Goal: Navigation & Orientation: Find specific page/section

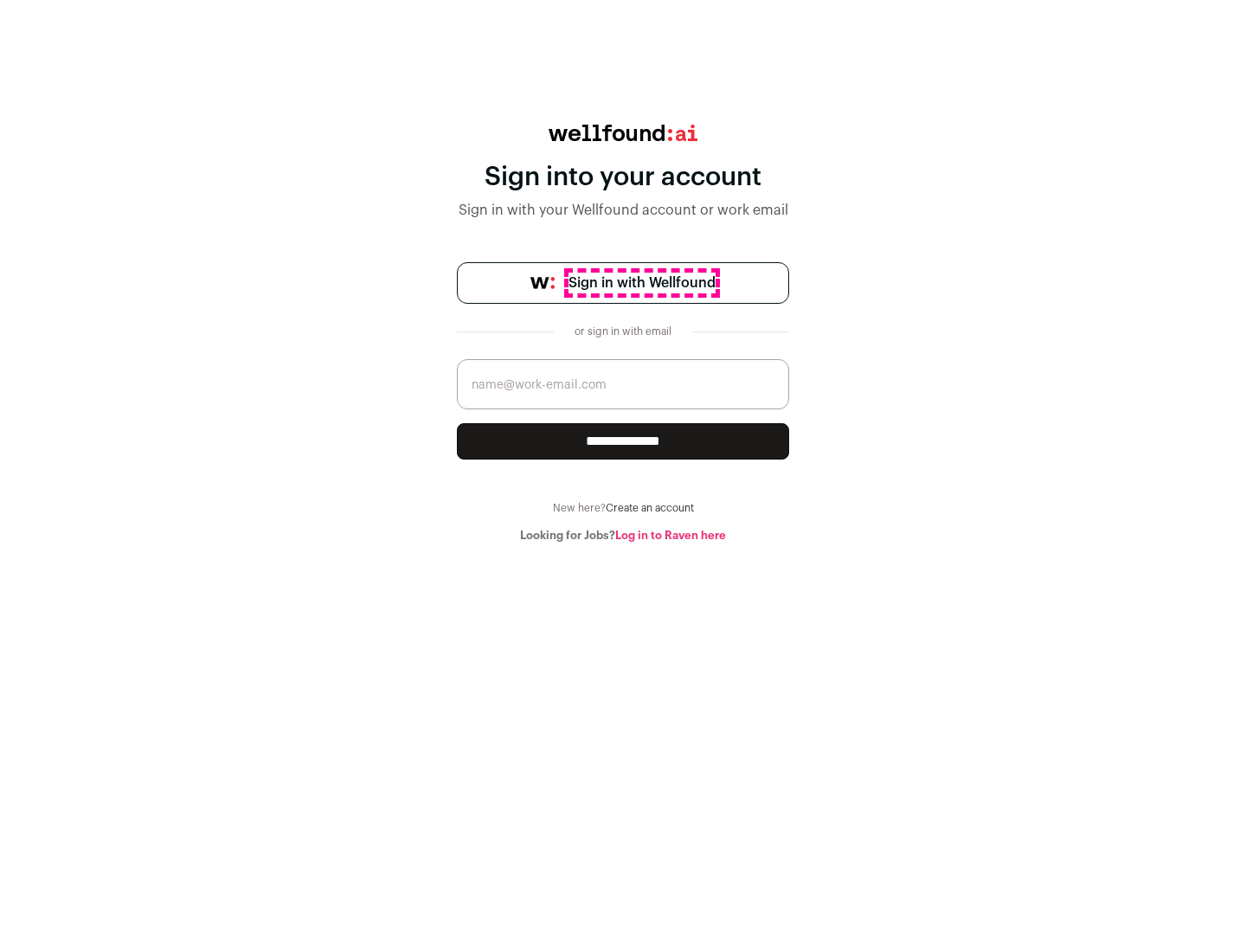
click at [641, 283] on span "Sign in with Wellfound" at bounding box center [642, 283] width 147 height 21
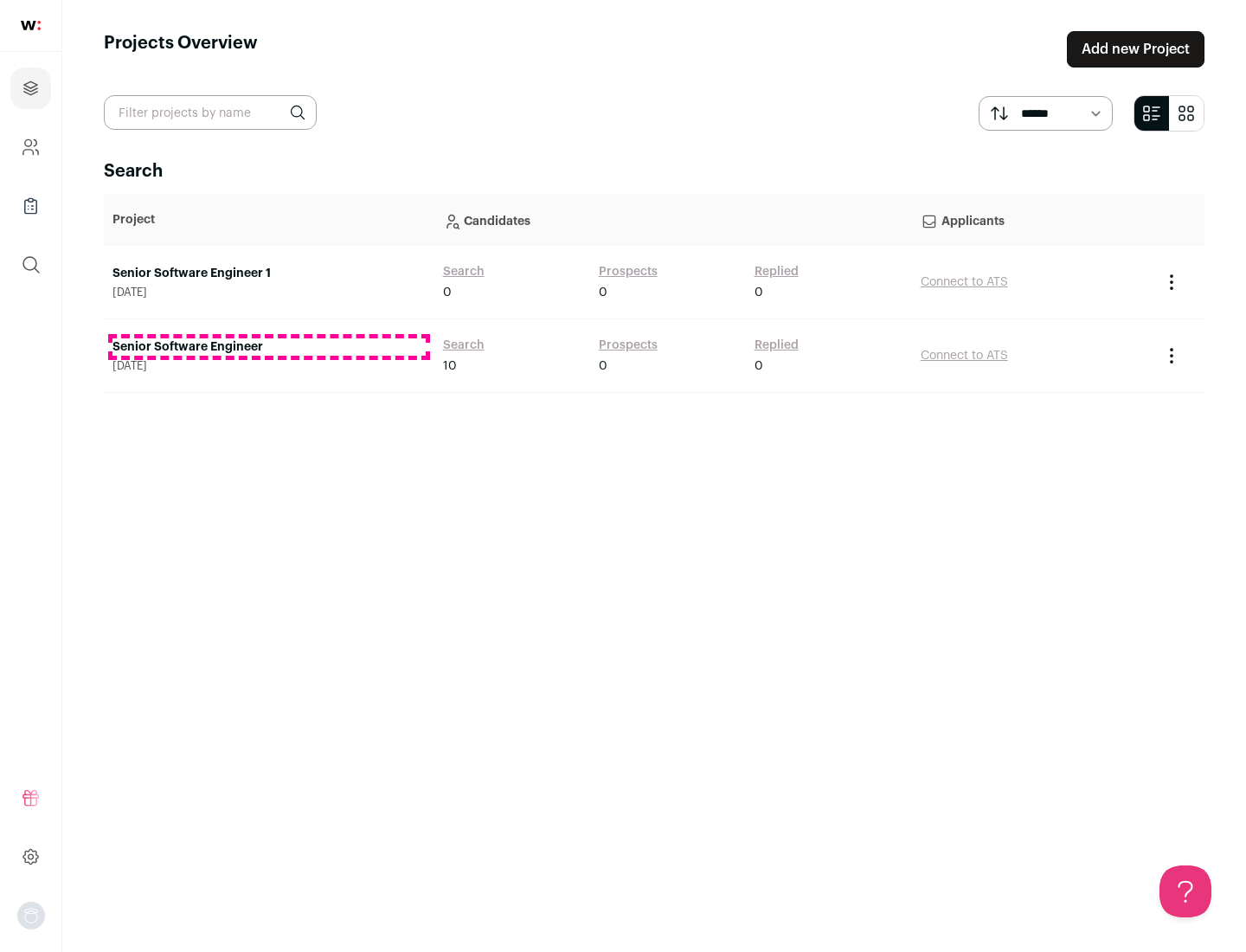
click at [268, 347] on link "Senior Software Engineer" at bounding box center [269, 347] width 314 height 17
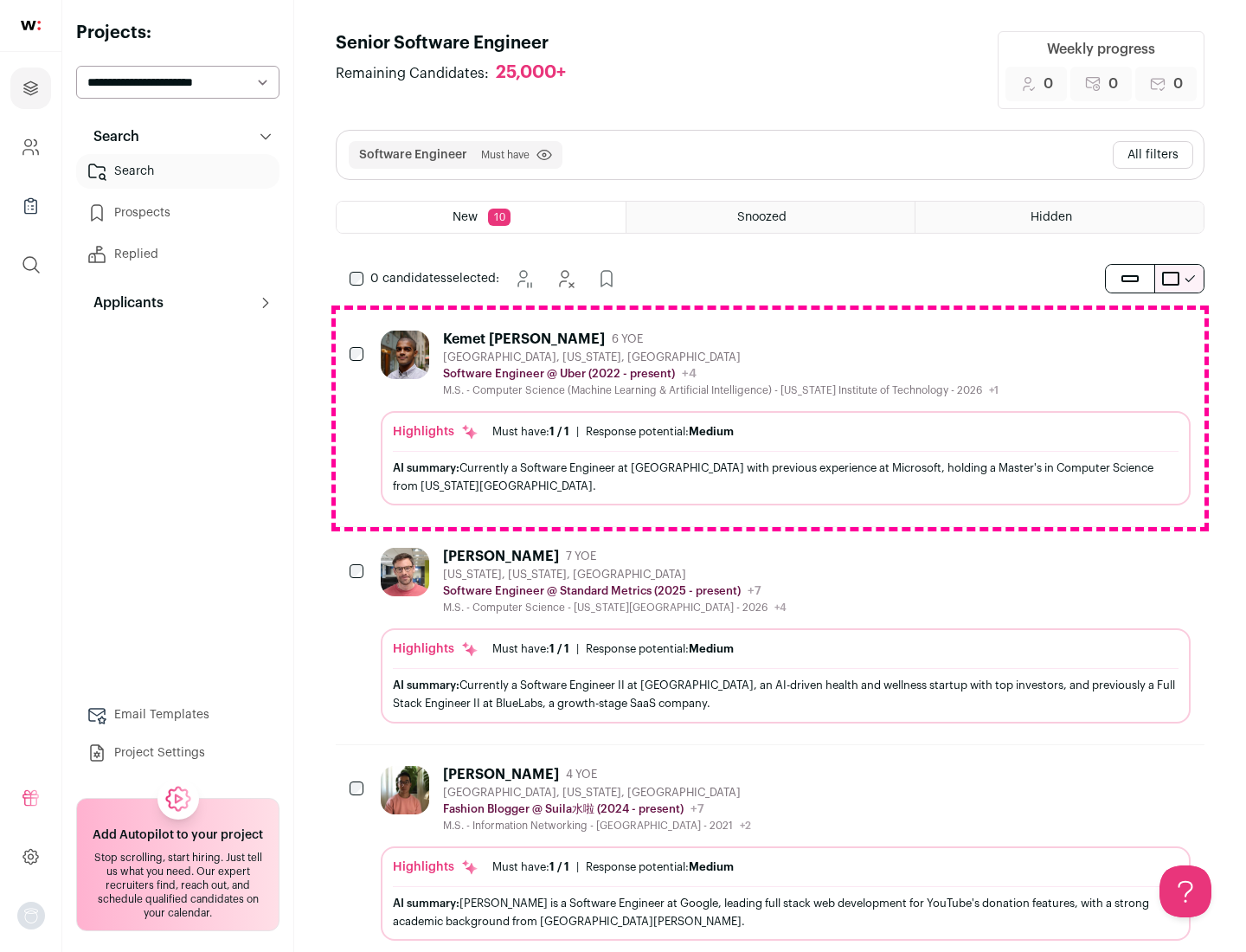
click at [770, 418] on div "Highlights Must have: 1 / 1 How many must haves have been fulfilled? | Response…" at bounding box center [786, 458] width 810 height 94
